Goal: Information Seeking & Learning: Find specific fact

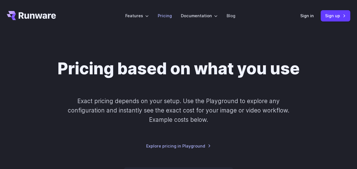
click at [164, 16] on link "Pricing" at bounding box center [165, 15] width 14 height 6
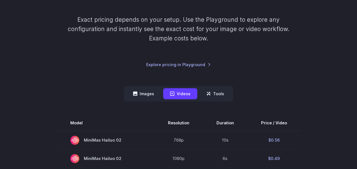
scroll to position [85, 0]
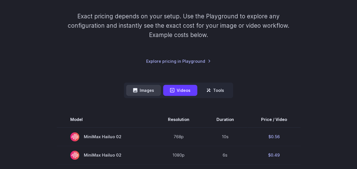
click at [152, 89] on button "Images" at bounding box center [143, 90] width 35 height 11
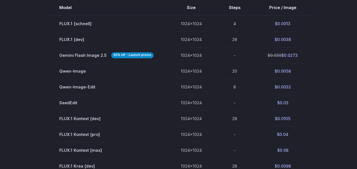
scroll to position [197, 0]
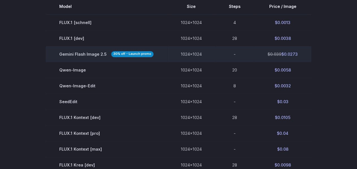
drag, startPoint x: 282, startPoint y: 54, endPoint x: 297, endPoint y: 54, distance: 15.2
click at [297, 54] on td "$0.039 $0.0273" at bounding box center [282, 54] width 57 height 16
copy td "0.0273"
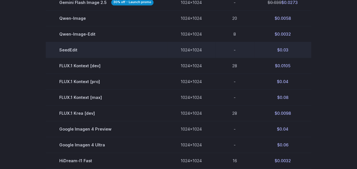
scroll to position [254, 0]
